Goal: Navigation & Orientation: Find specific page/section

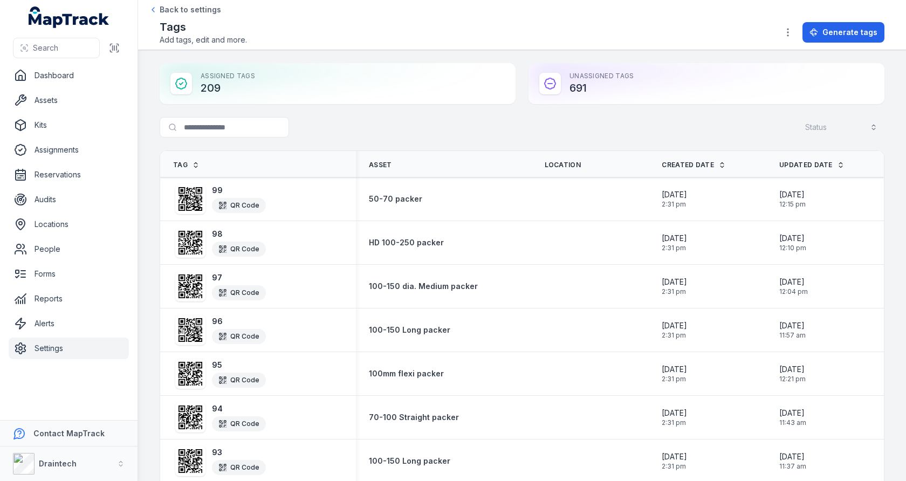
click at [560, 117] on div "Search for tags Status" at bounding box center [522, 129] width 725 height 25
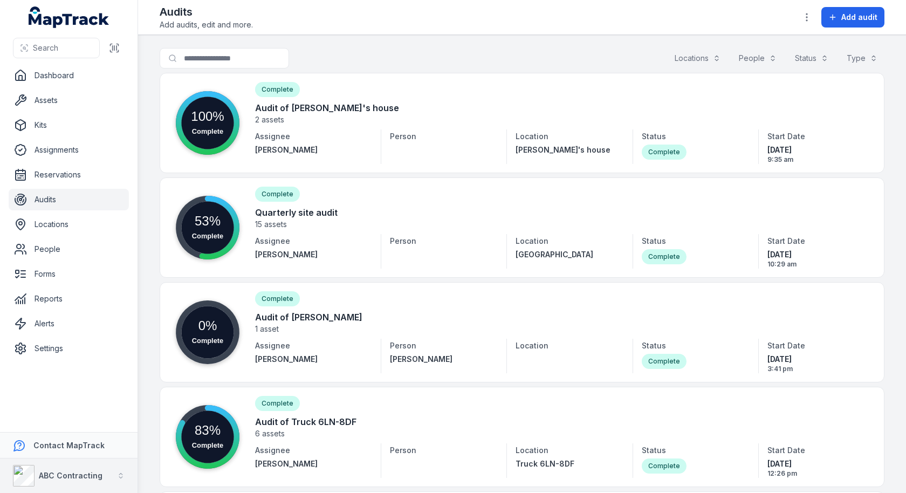
click at [54, 489] on button "ABC Contracting" at bounding box center [69, 475] width 138 height 35
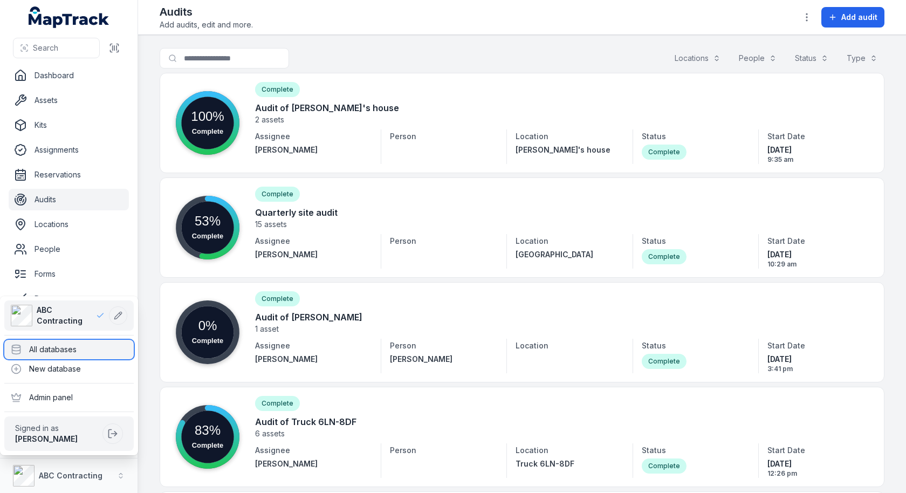
click at [89, 342] on div "All databases" at bounding box center [68, 349] width 129 height 19
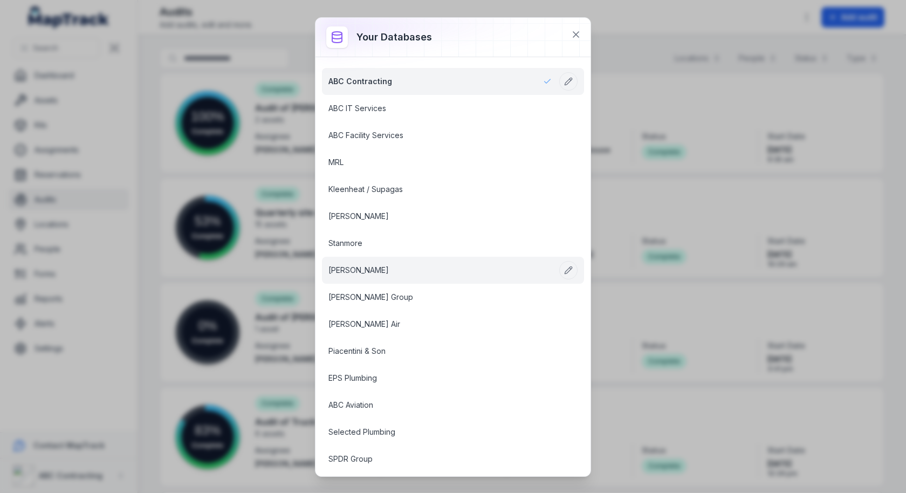
click at [439, 265] on link "Menzies VIC" at bounding box center [439, 270] width 223 height 11
